Goal: Transaction & Acquisition: Register for event/course

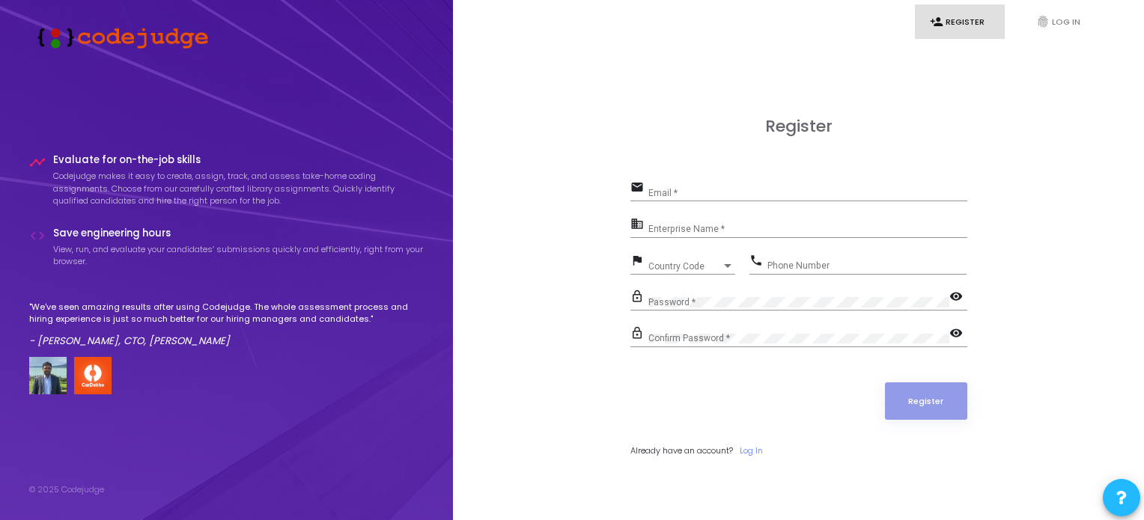
scroll to position [43, 0]
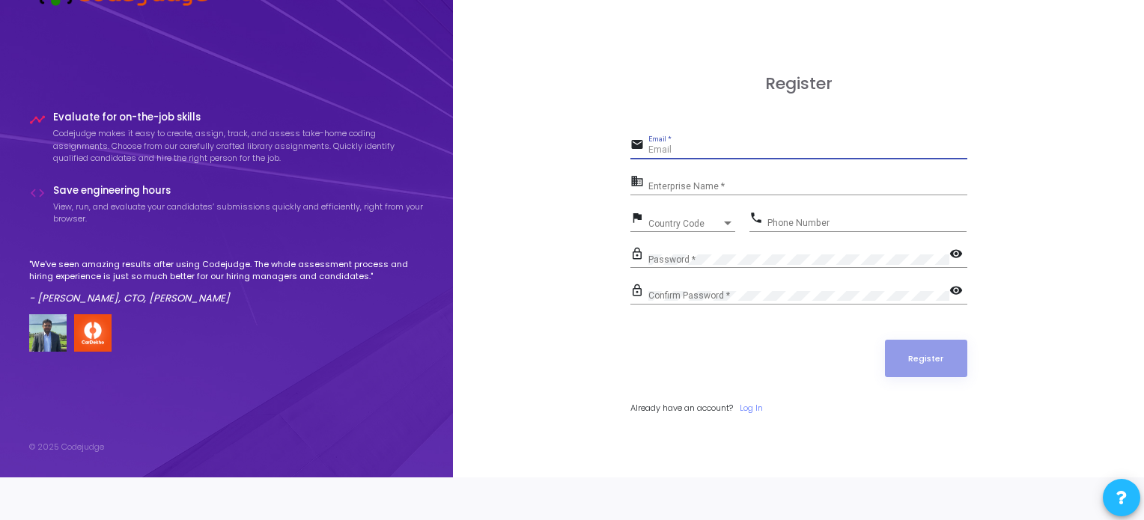
click at [707, 147] on input "Email *" at bounding box center [807, 150] width 319 height 10
type input "[EMAIL_ADDRESS][DOMAIN_NAME]"
type input "08700015649"
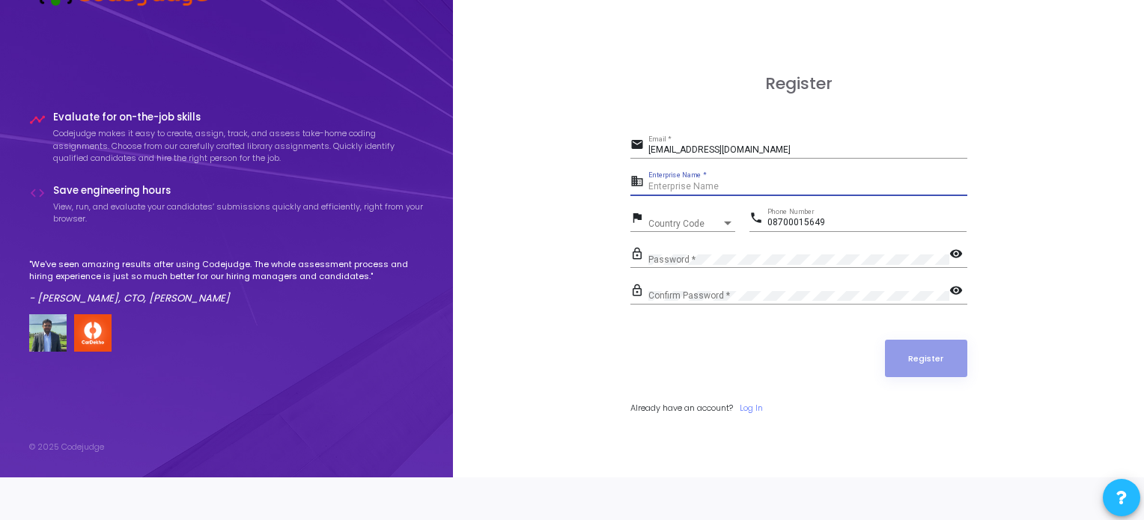
click at [709, 184] on input "Enterprise Name *" at bounding box center [807, 187] width 319 height 10
type input "bytexl"
click at [707, 221] on div "Country Code" at bounding box center [684, 223] width 73 height 9
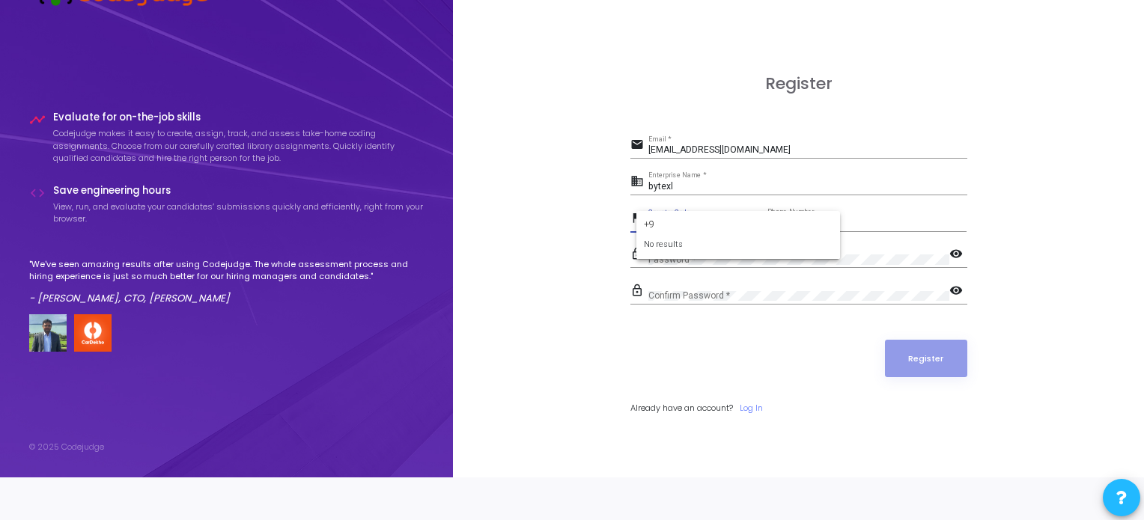
type input "+"
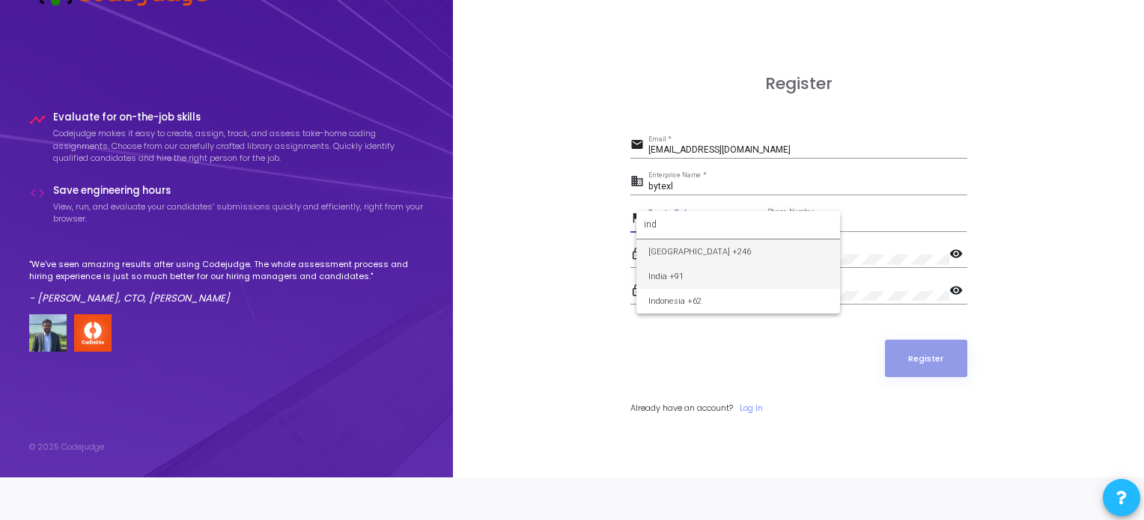
type input "ind"
click at [695, 278] on span "India +91" at bounding box center [738, 276] width 180 height 25
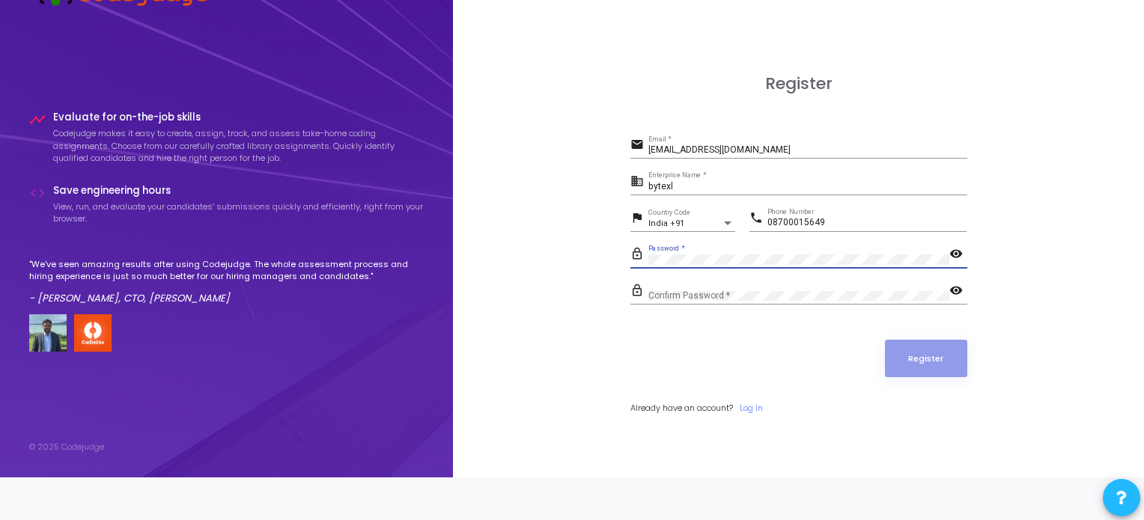
click at [719, 299] on div "Confirm Password *" at bounding box center [798, 292] width 301 height 23
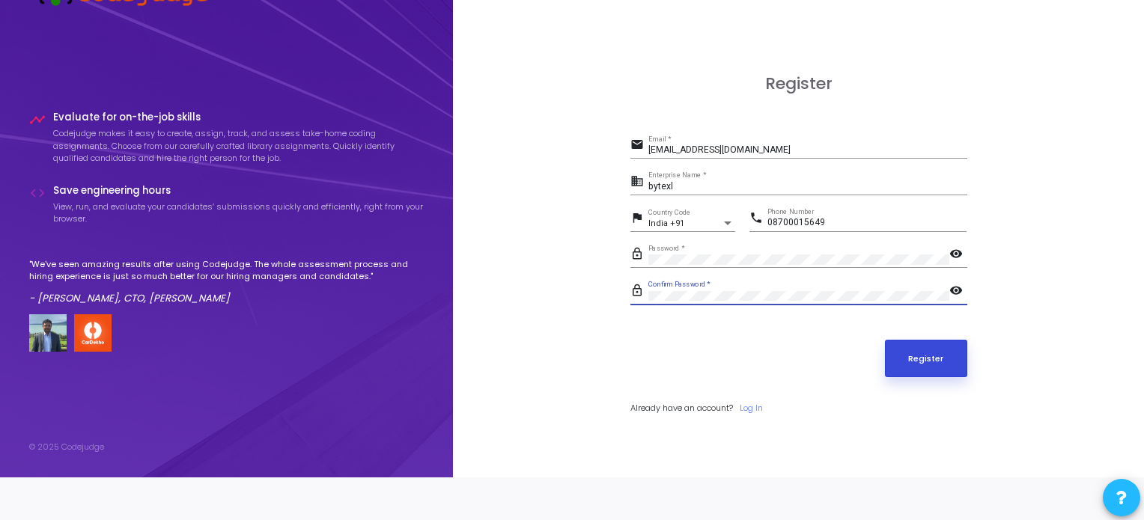
click at [934, 344] on button "Register" at bounding box center [926, 358] width 82 height 37
click at [472, 263] on div "Register email [EMAIL_ADDRESS][DOMAIN_NAME] Email * business bytexl Enterprise …" at bounding box center [798, 261] width 658 height 520
